Goal: Complete application form: Complete application form

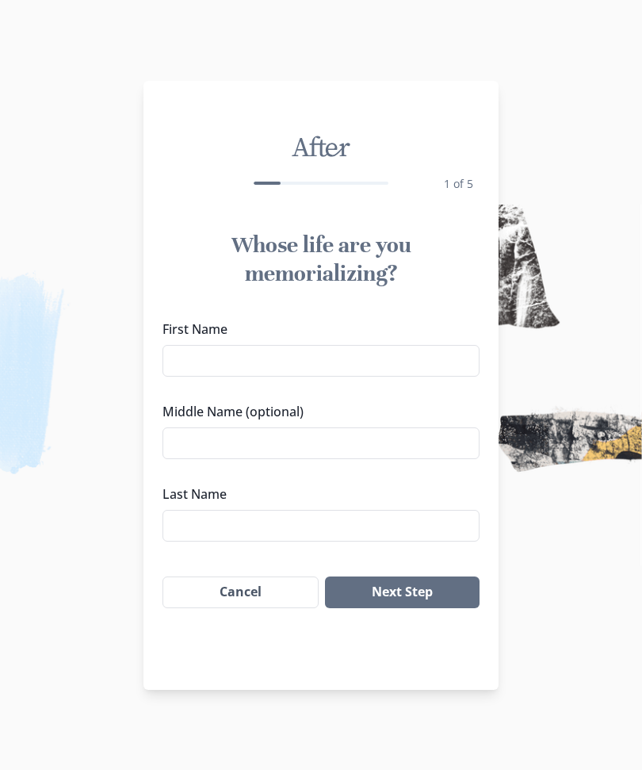
click at [197, 369] on input "First Name" at bounding box center [320, 361] width 317 height 32
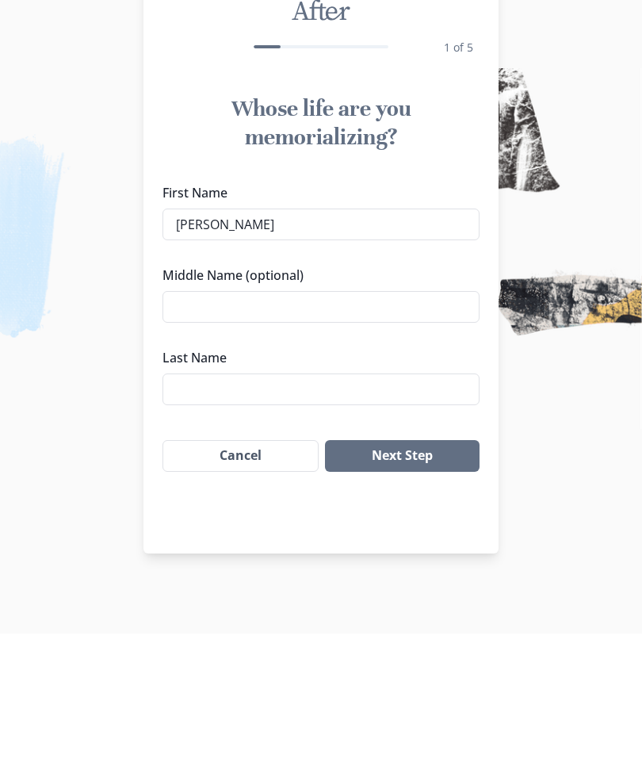
type input "[PERSON_NAME]"
click at [190, 510] on input "Last Name" at bounding box center [320, 526] width 317 height 32
type input "[PERSON_NAME]"
click at [376, 576] on button "Next Step" at bounding box center [402, 592] width 155 height 32
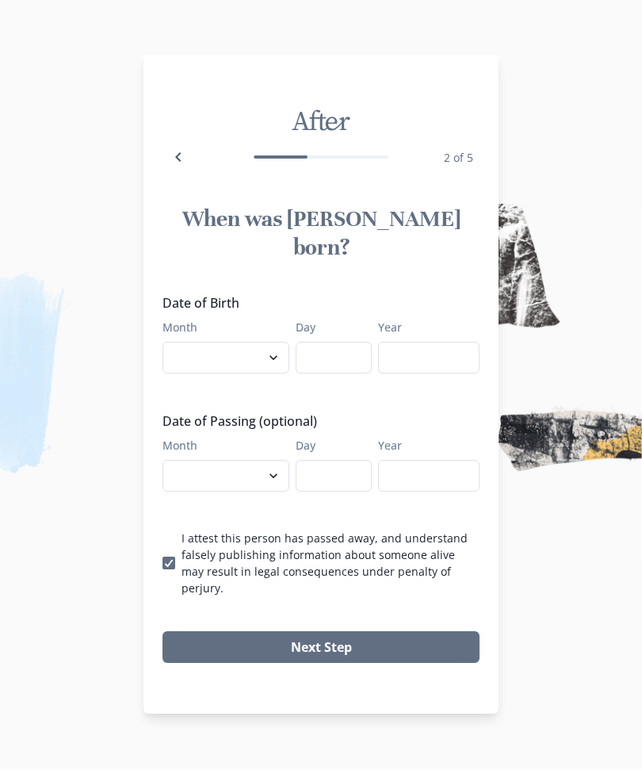
click at [192, 360] on select "January February March April May June July August September October November De…" at bounding box center [225, 358] width 127 height 32
select select "8"
click at [327, 353] on input "Day" at bounding box center [334, 358] width 76 height 32
type input "16"
click at [414, 350] on input "Year" at bounding box center [428, 358] width 101 height 32
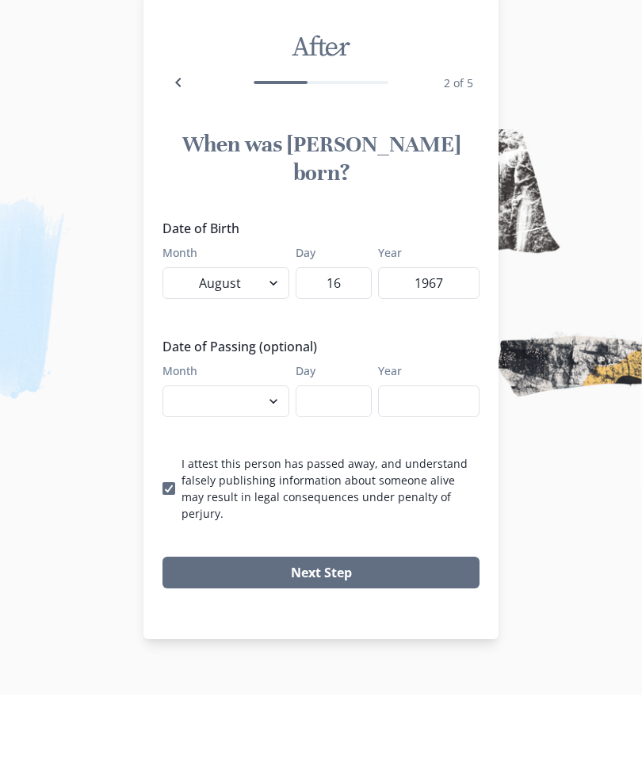
type input "1967"
click at [185, 461] on select "January February March April May June July August September October November De…" at bounding box center [225, 477] width 127 height 32
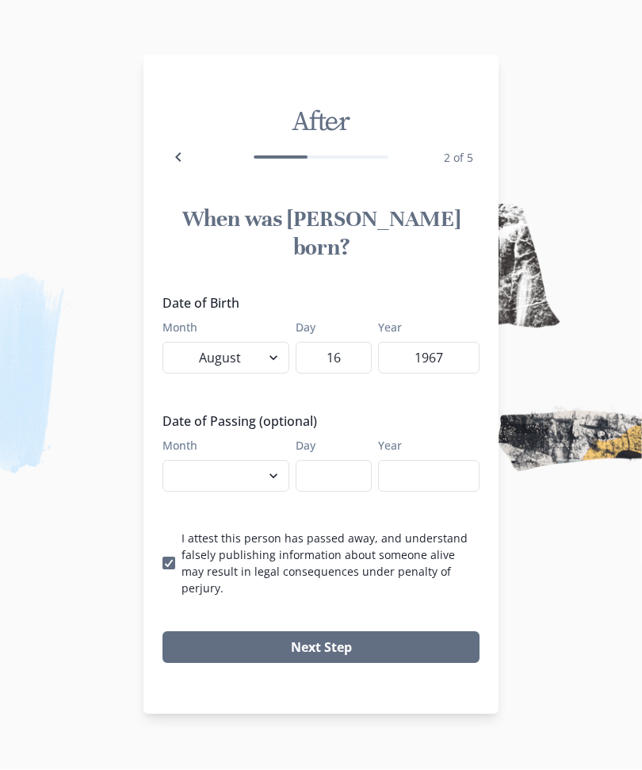
select select "9"
click at [327, 478] on input "Day" at bounding box center [334, 477] width 76 height 32
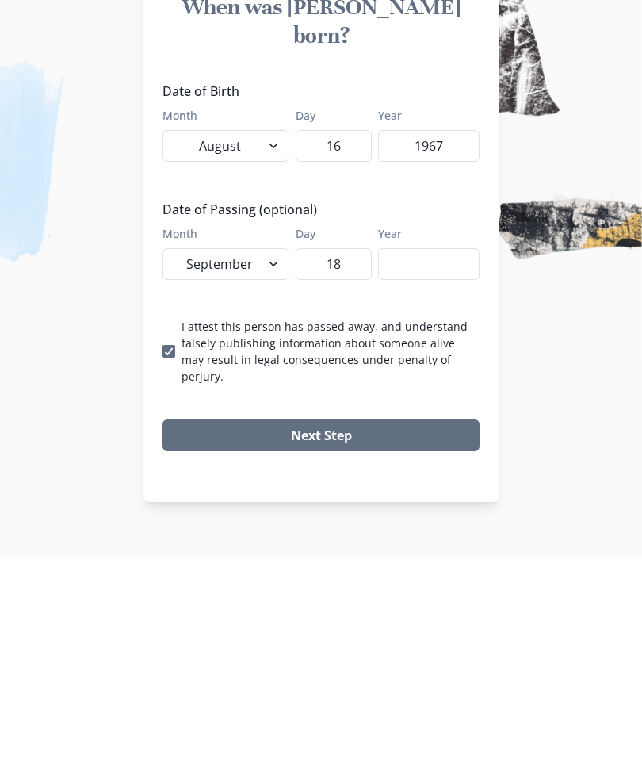
type input "18"
click at [404, 461] on input "Year" at bounding box center [428, 477] width 101 height 32
type input "2025"
click at [182, 530] on p "I attest this person has passed away, and understand falsely publishing informa…" at bounding box center [331, 563] width 298 height 67
click at [162, 564] on input "I attest this person has passed away, and understand falsely publishing informa…" at bounding box center [162, 564] width 1 height 1
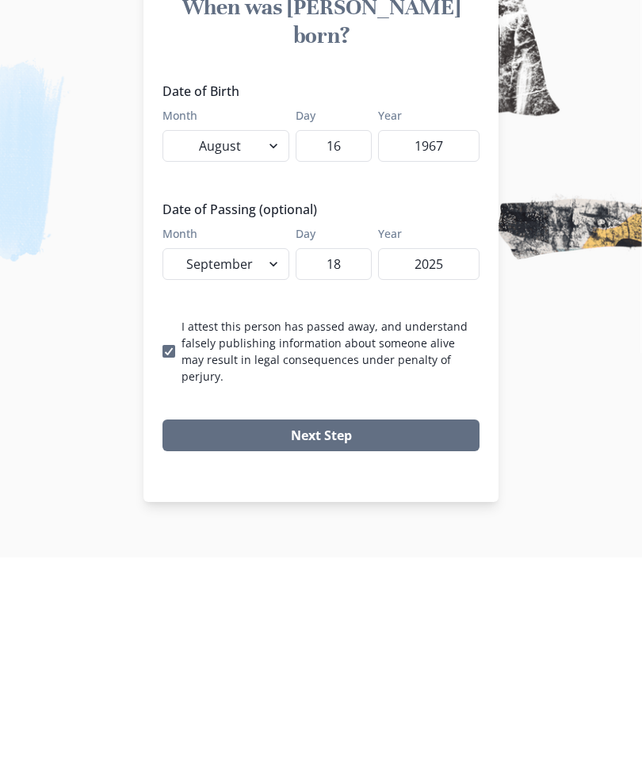
checkbox input "false"
type input "2025"
click at [178, 530] on label "I attest this person has passed away, and understand falsely publishing informa…" at bounding box center [320, 563] width 317 height 67
click at [162, 564] on input "I attest this person has passed away, and understand falsely publishing informa…" at bounding box center [162, 564] width 1 height 1
checkbox input "true"
